Goal: Navigation & Orientation: Find specific page/section

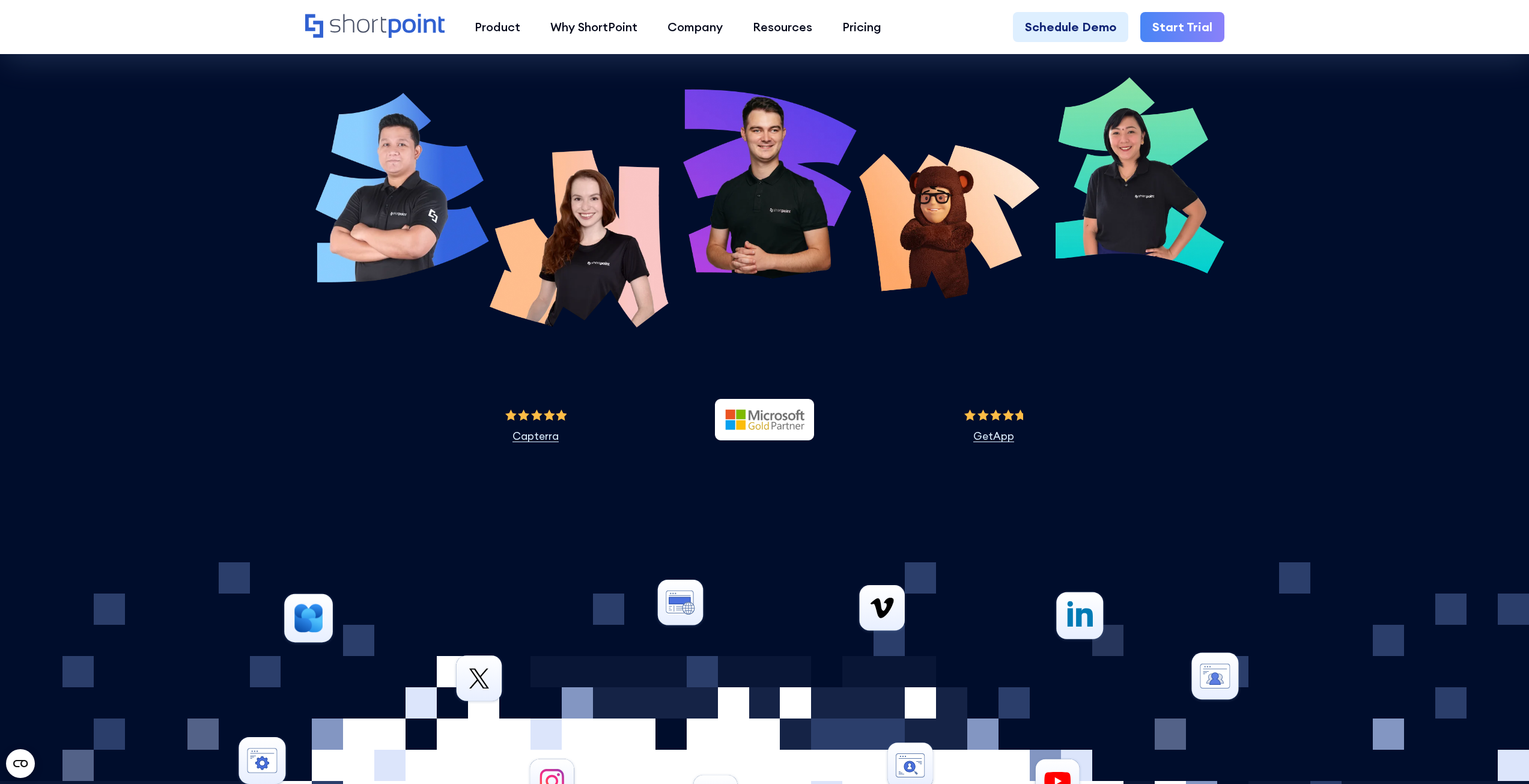
scroll to position [5217, 0]
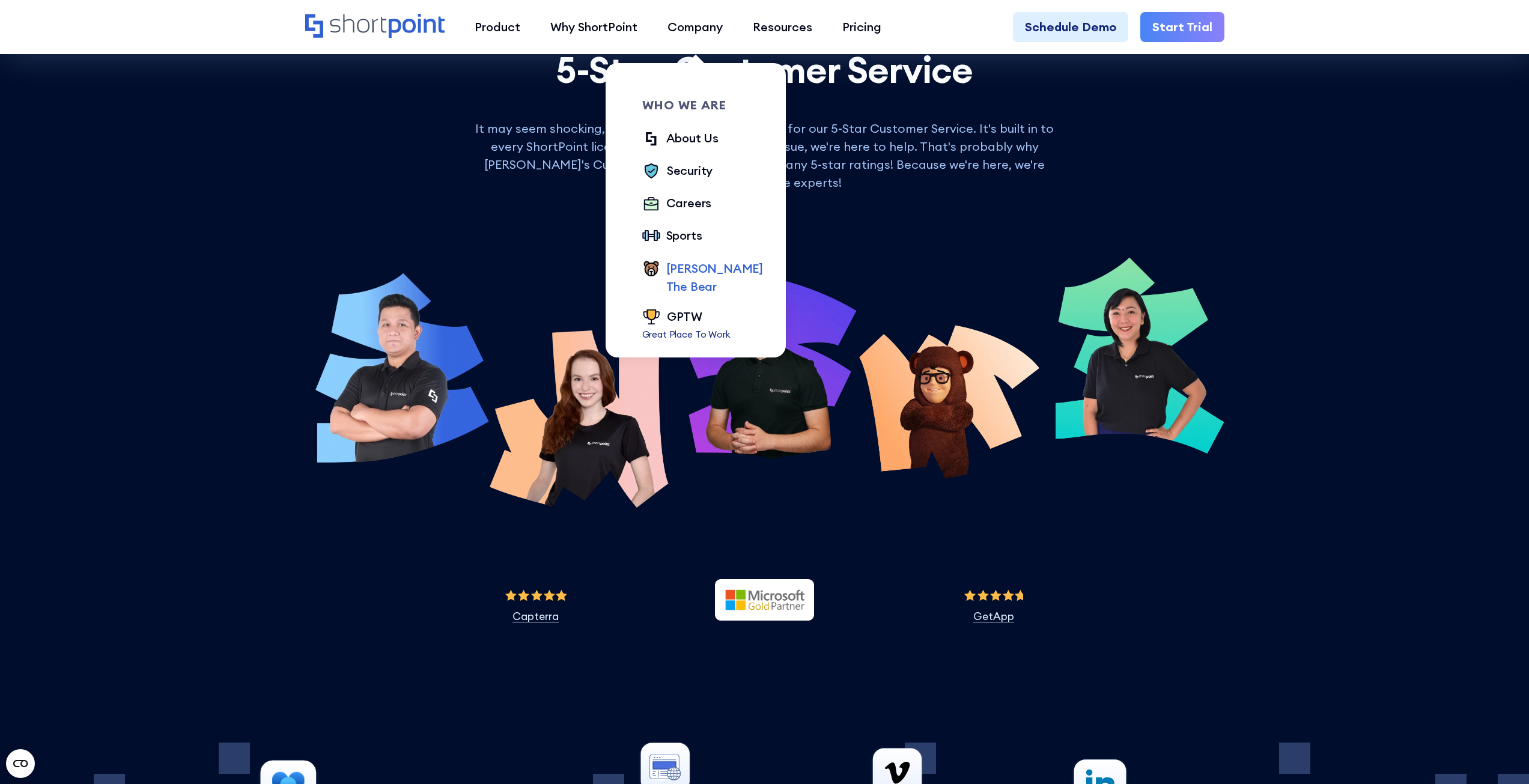
click at [680, 270] on div "[PERSON_NAME] The Bear" at bounding box center [714, 277] width 97 height 36
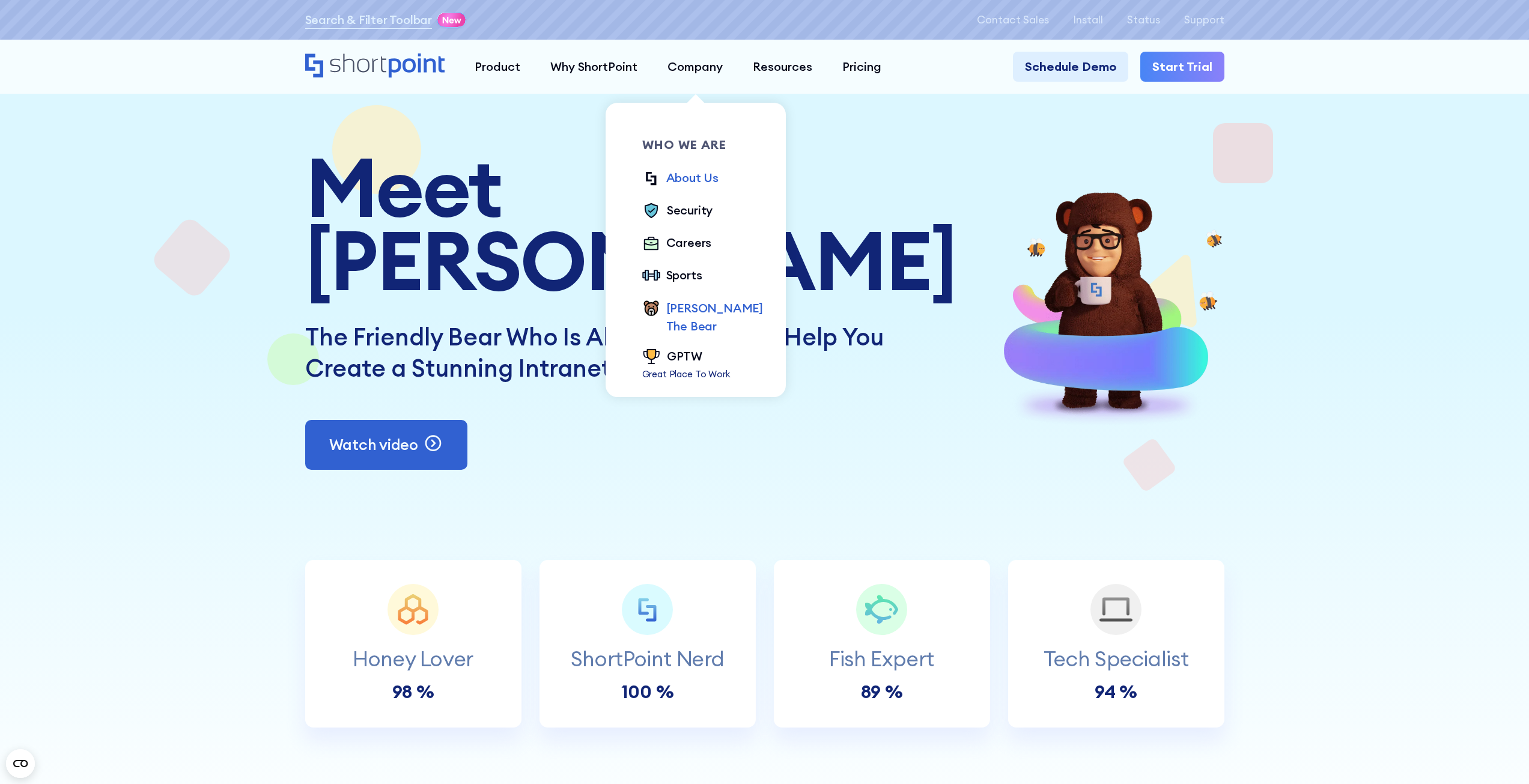
click at [697, 176] on div "About Us" at bounding box center [692, 177] width 52 height 18
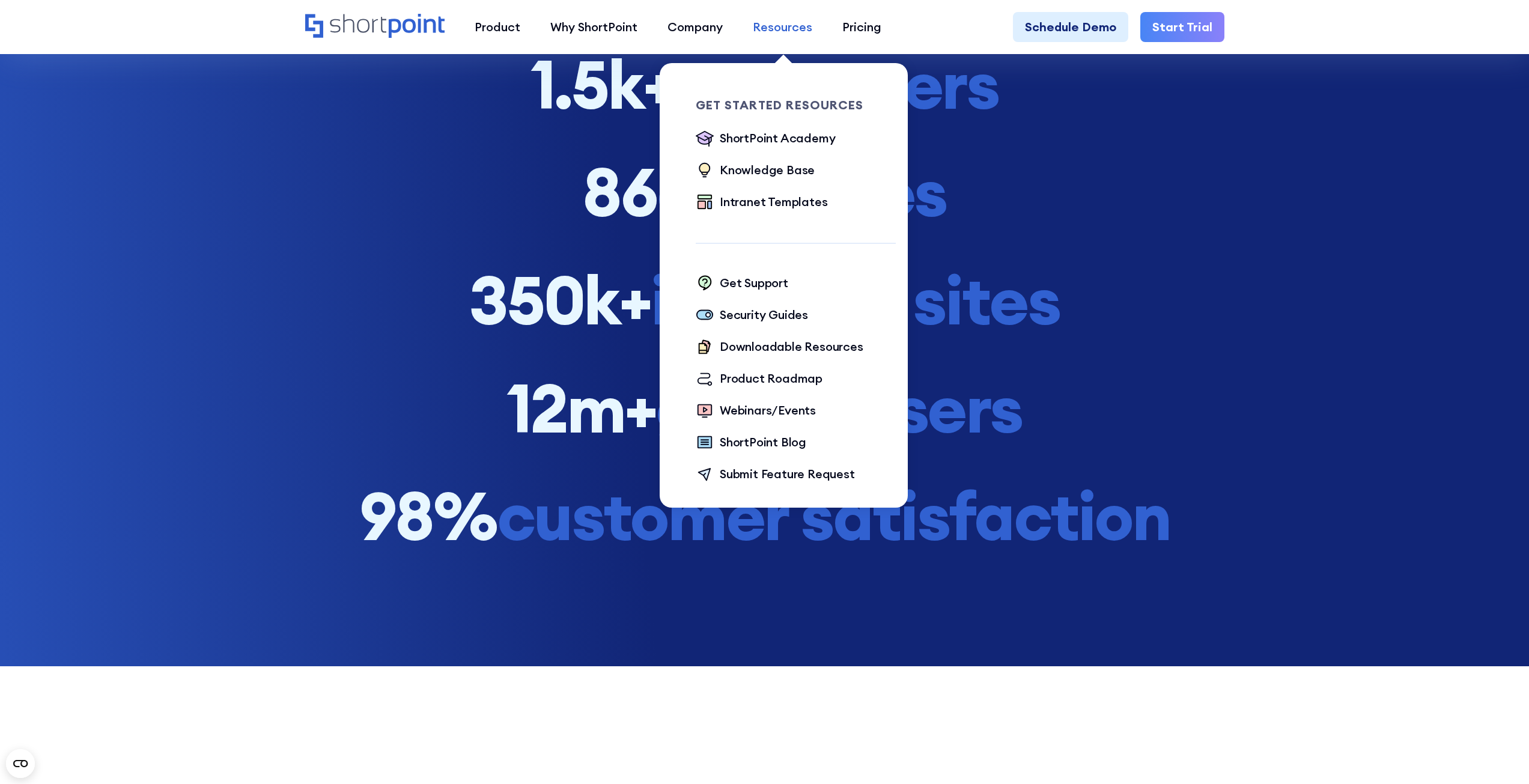
scroll to position [1982, 0]
